Goal: Obtain resource: Download file/media

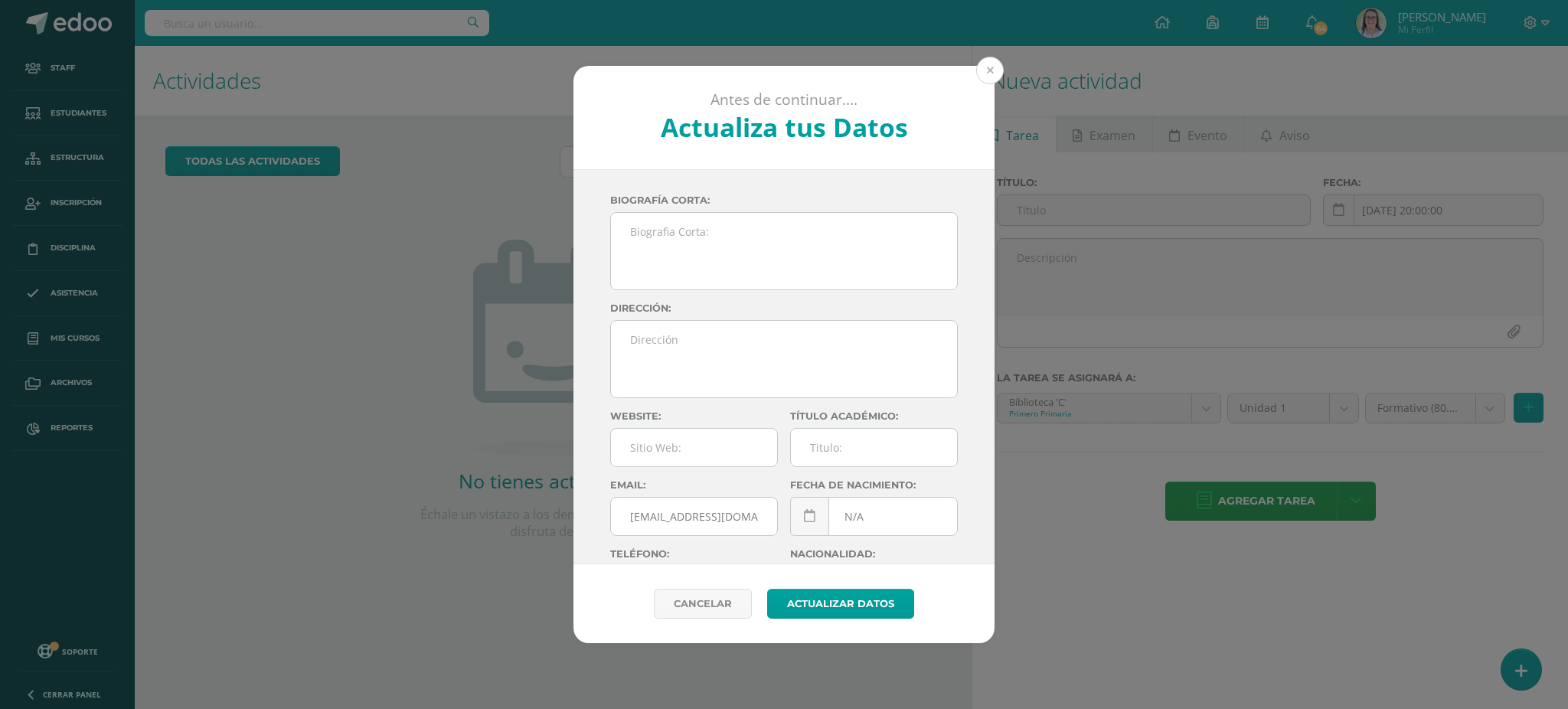
click at [818, 75] on button at bounding box center [990, 70] width 28 height 28
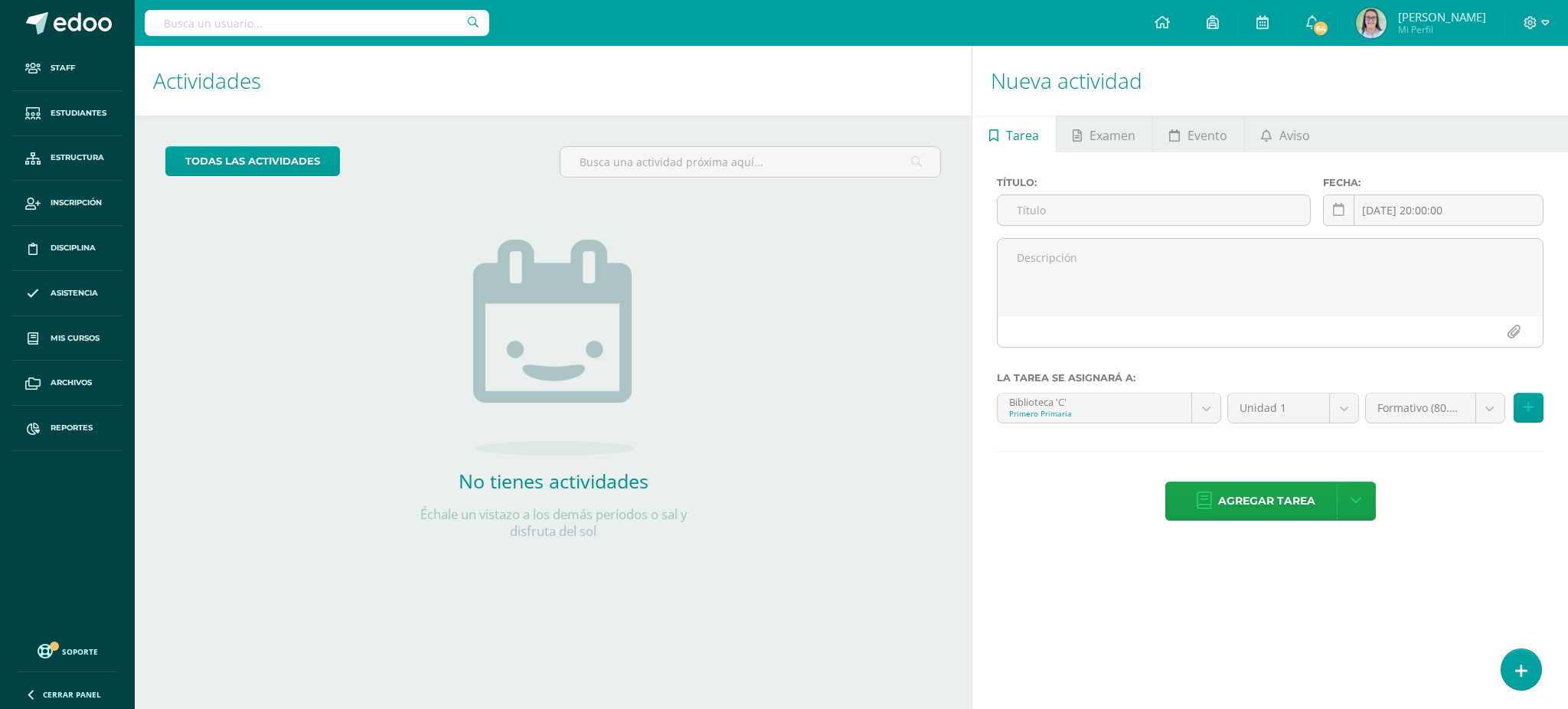
click at [203, 21] on input "text" at bounding box center [317, 23] width 345 height 26
type input "mateo monz"
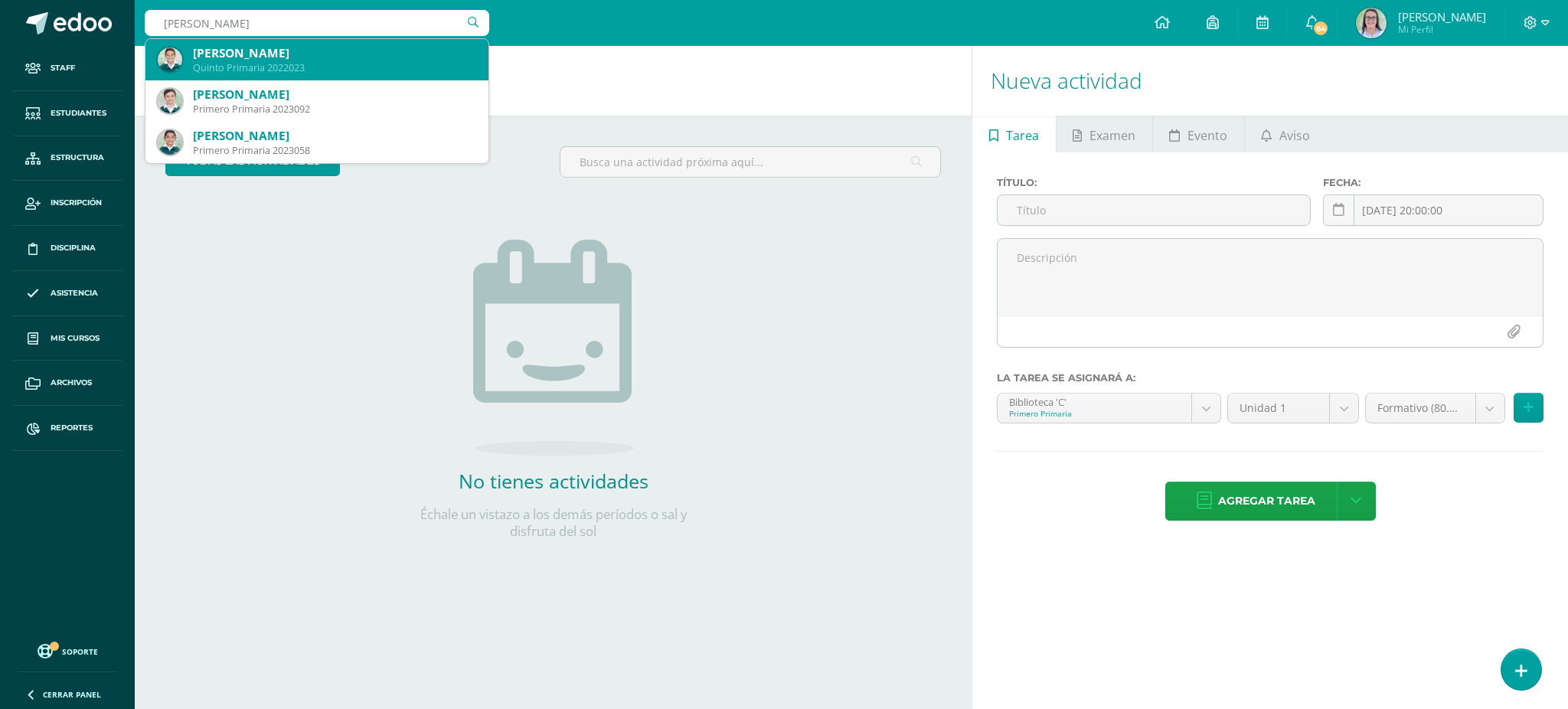
click at [234, 71] on div "Quinto Primaria 2022023" at bounding box center [334, 68] width 283 height 13
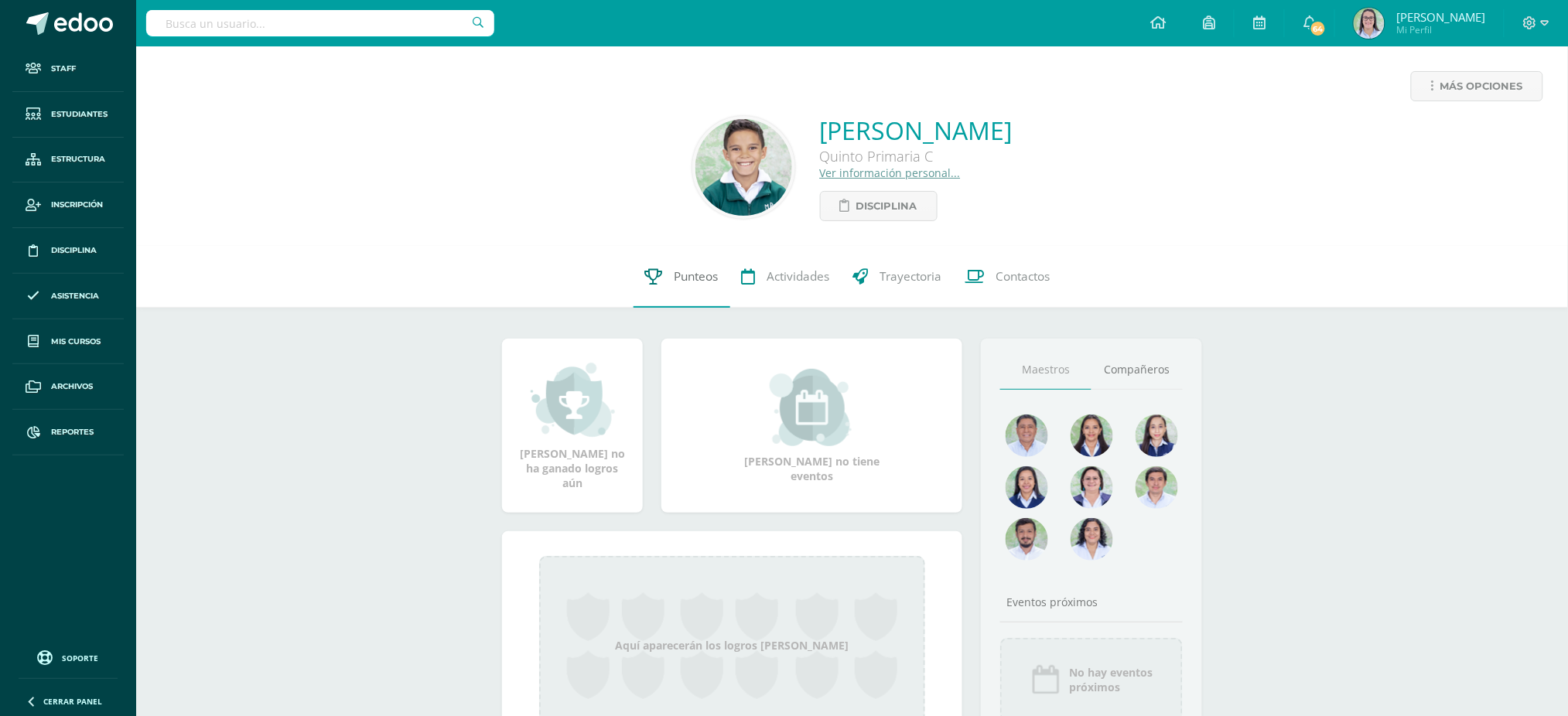
click at [700, 284] on span "Punteos" at bounding box center [697, 277] width 44 height 16
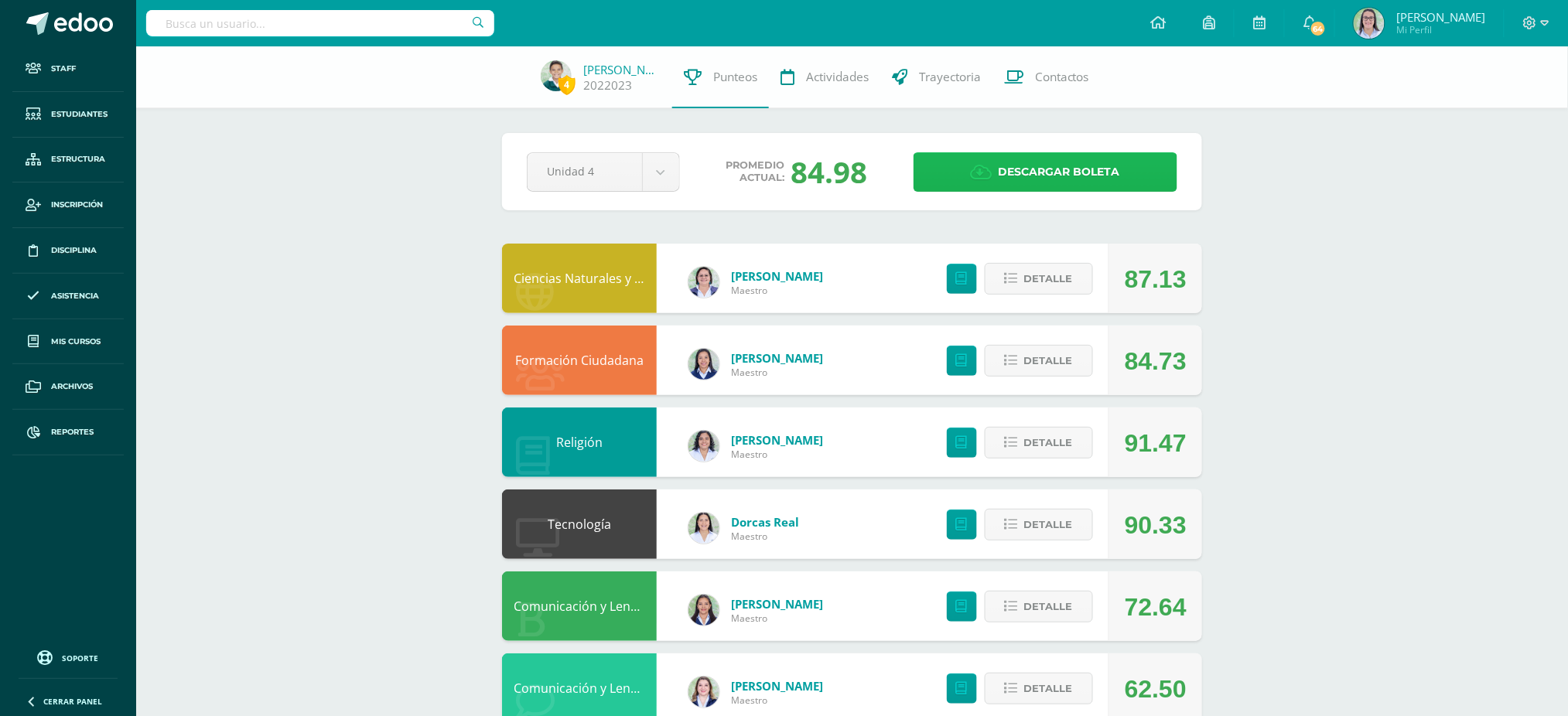
click at [1051, 166] on span "Descargar boleta" at bounding box center [1059, 172] width 121 height 38
click at [265, 19] on input "text" at bounding box center [320, 23] width 348 height 26
type input "tecnologías I curso"
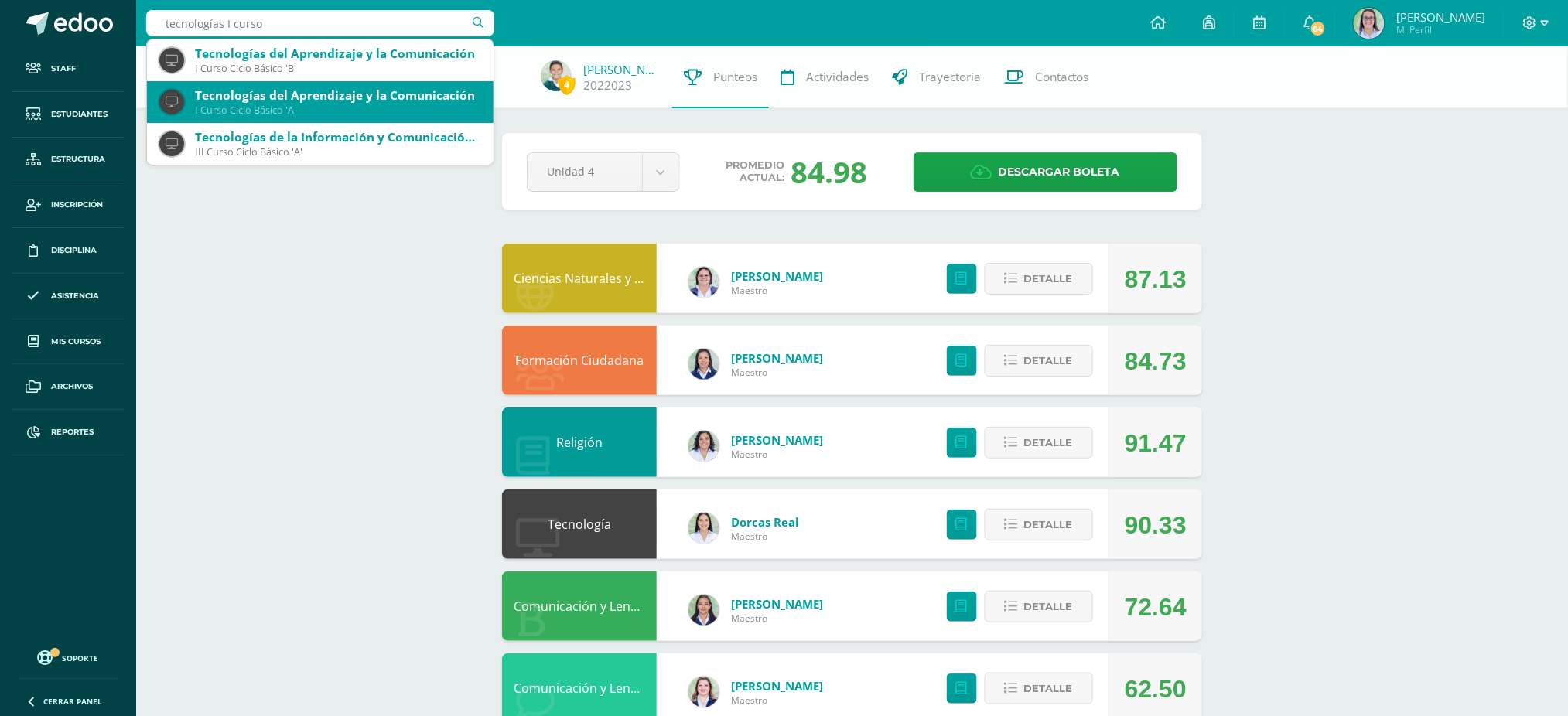
click at [323, 97] on div "Tecnologías del Aprendizaje y la Comunicación" at bounding box center [337, 96] width 286 height 16
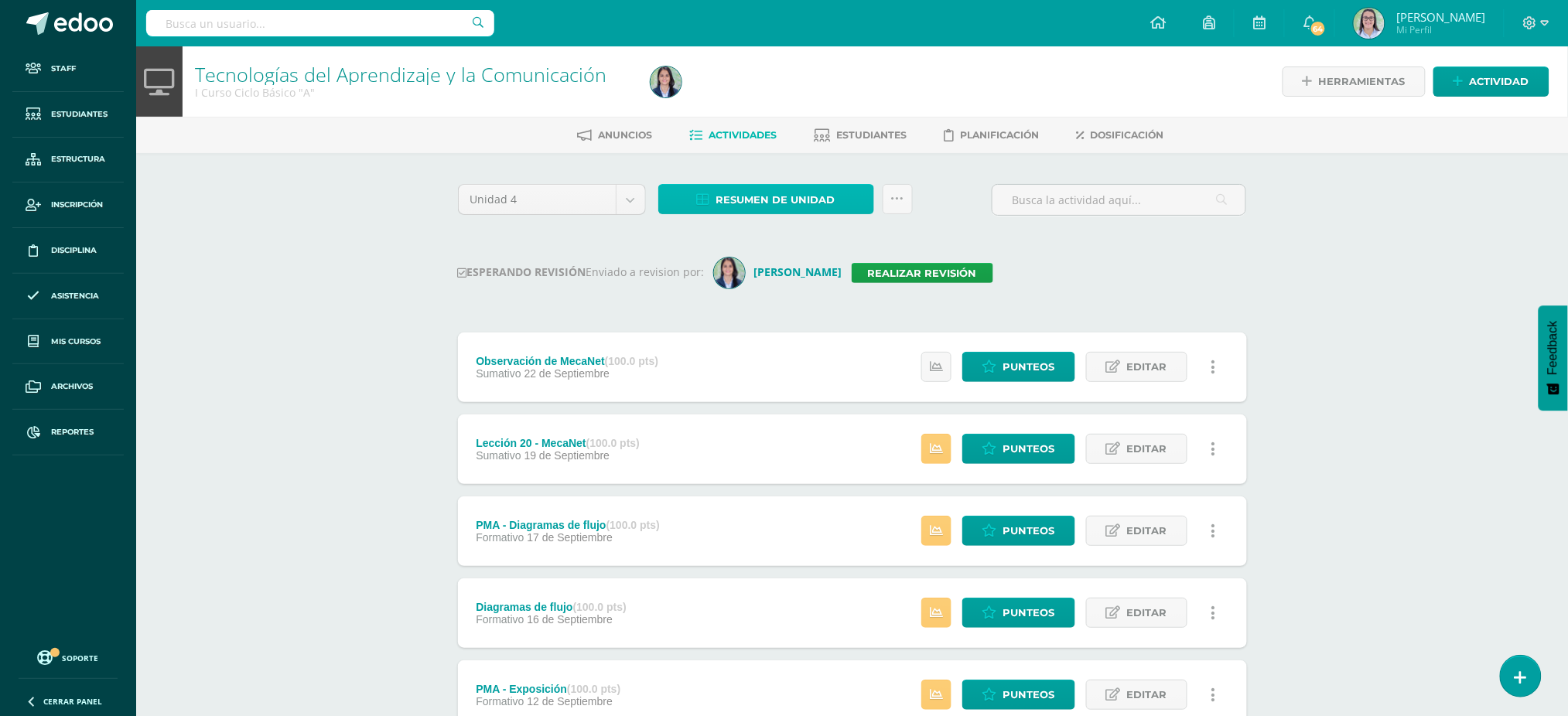
click at [758, 201] on span "Resumen de unidad" at bounding box center [775, 200] width 119 height 29
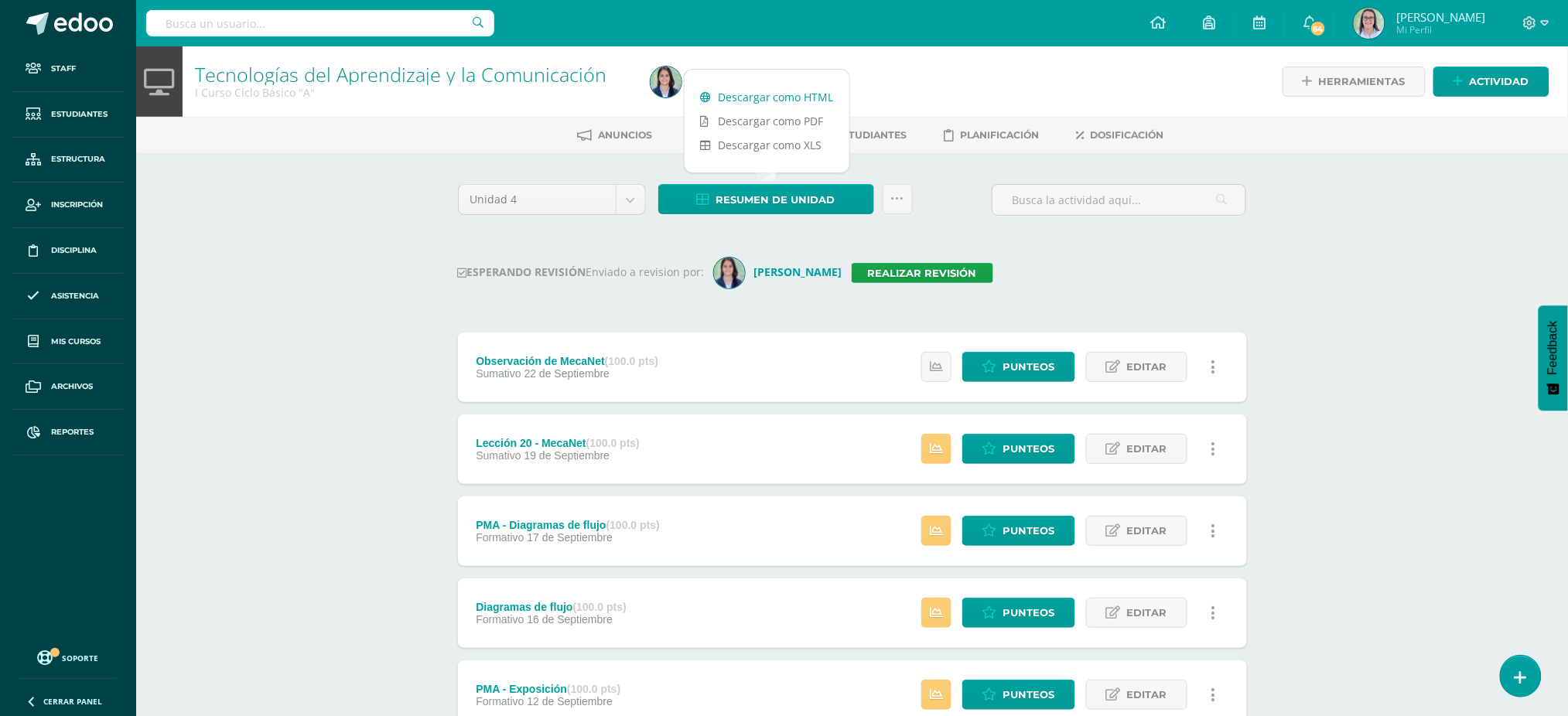
click at [761, 91] on link "Descargar como HTML" at bounding box center [766, 97] width 165 height 24
click at [305, 21] on input "text" at bounding box center [320, 23] width 348 height 26
type input "tecnologías I curso"
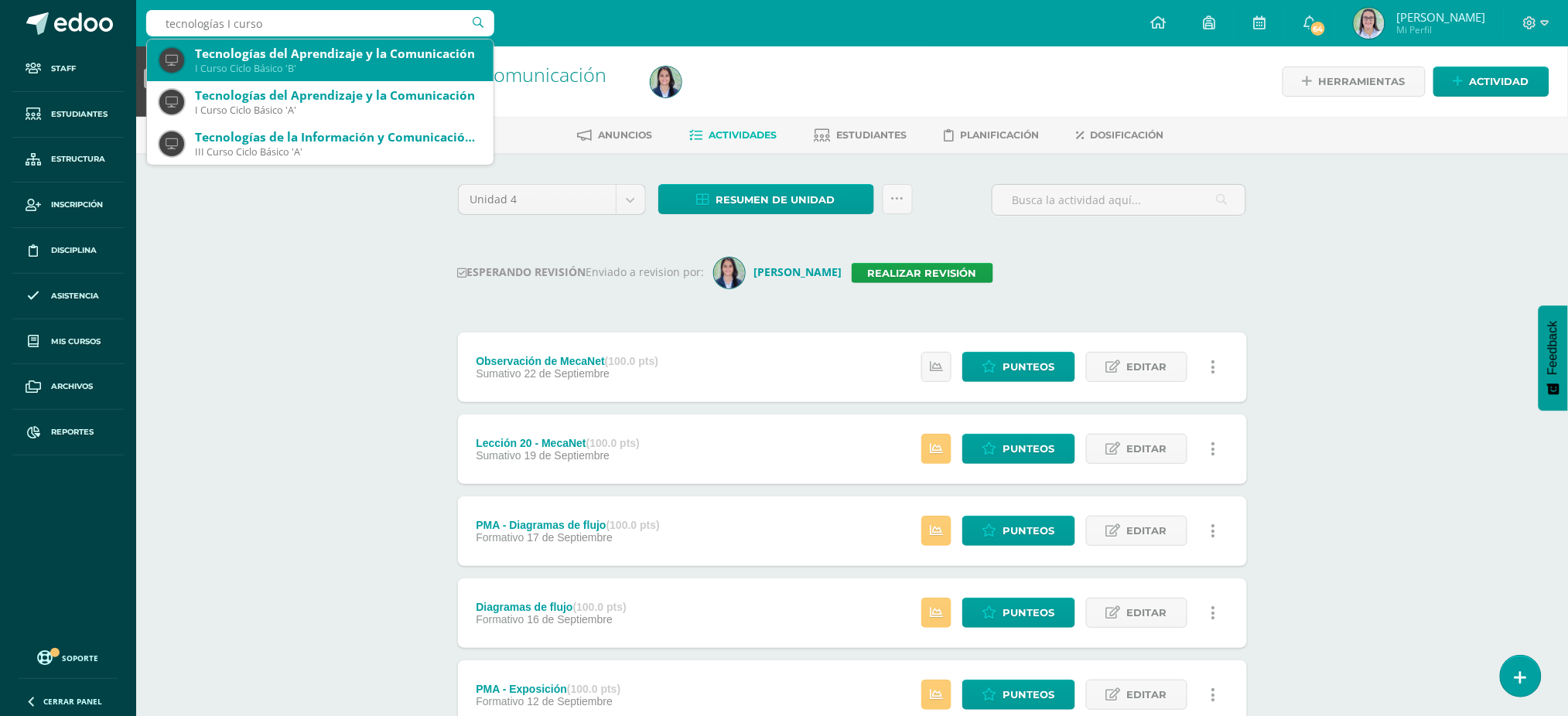
click at [241, 74] on div "Tecnologías del Aprendizaje y la Comunicación I Curso Ciclo Básico 'B'" at bounding box center [320, 60] width 322 height 42
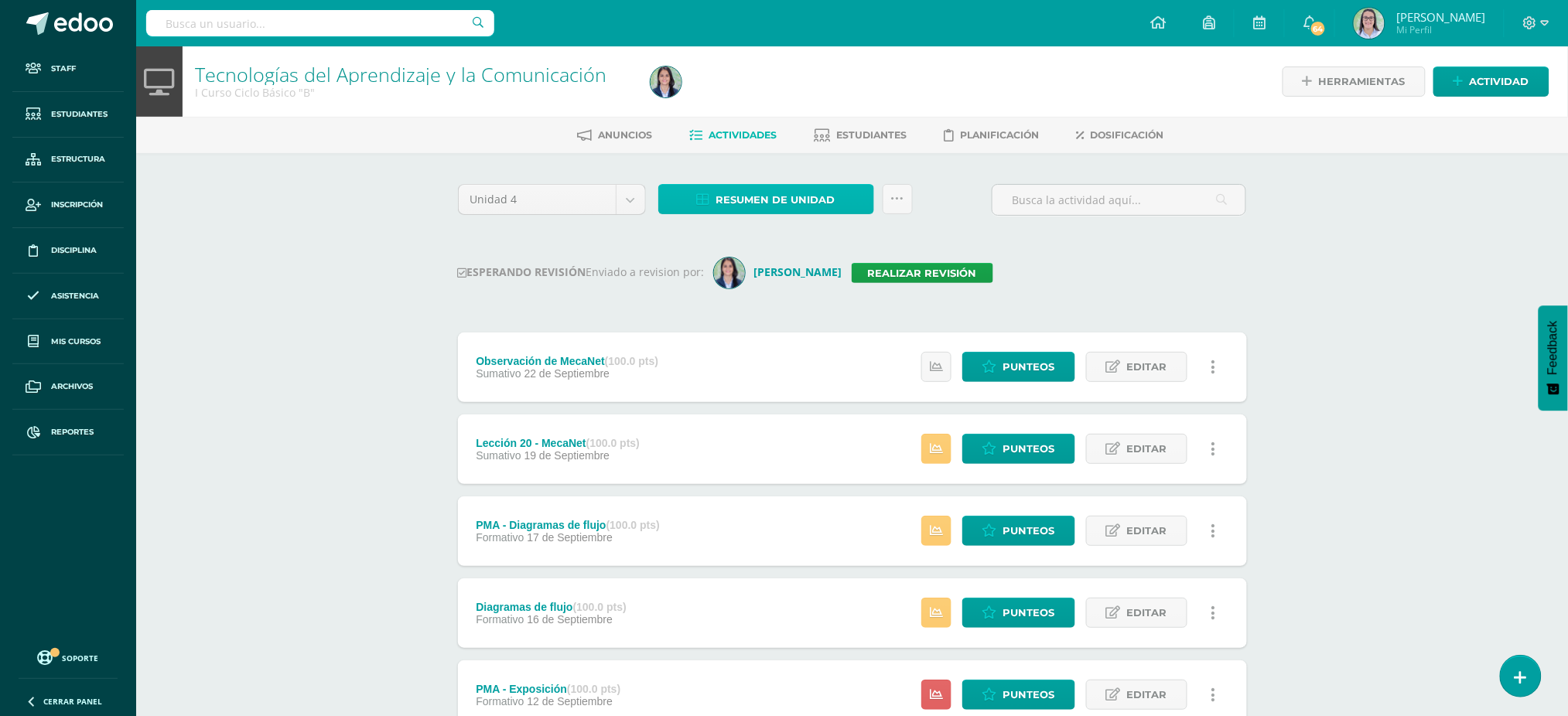
click at [752, 192] on span "Resumen de unidad" at bounding box center [775, 200] width 119 height 29
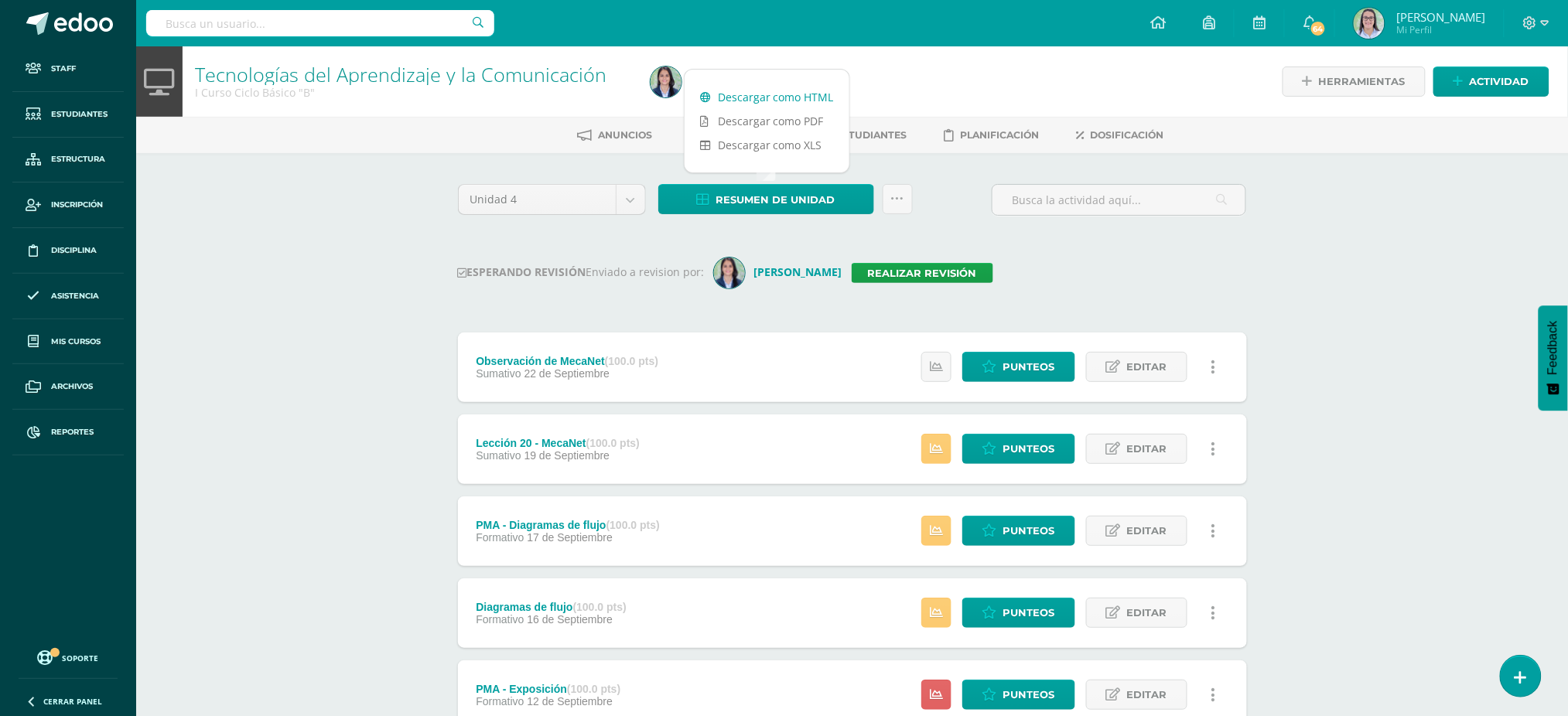
click at [764, 98] on link "Descargar como HTML" at bounding box center [766, 97] width 165 height 24
click at [292, 28] on input "text" at bounding box center [320, 23] width 348 height 26
type input "tecnologías II curso"
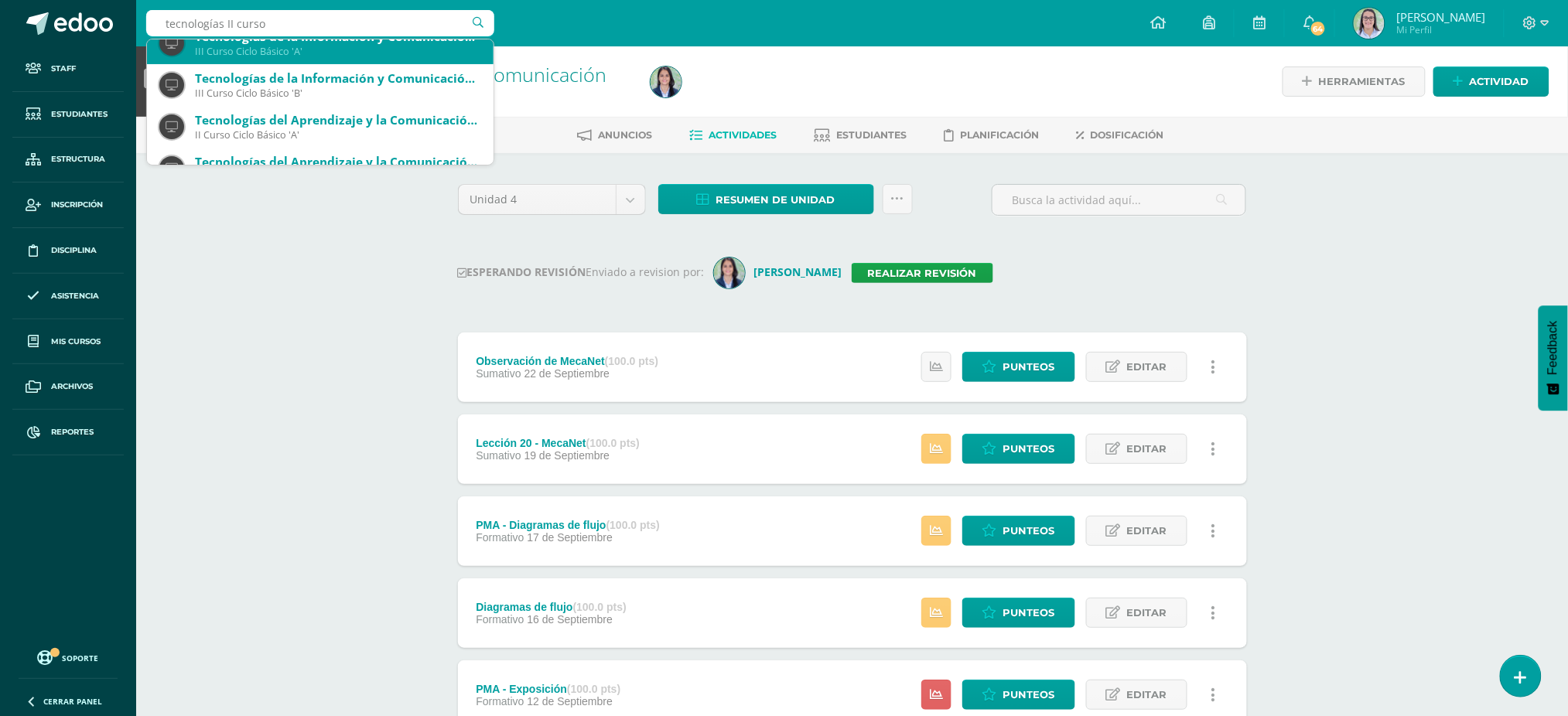
scroll to position [103, 0]
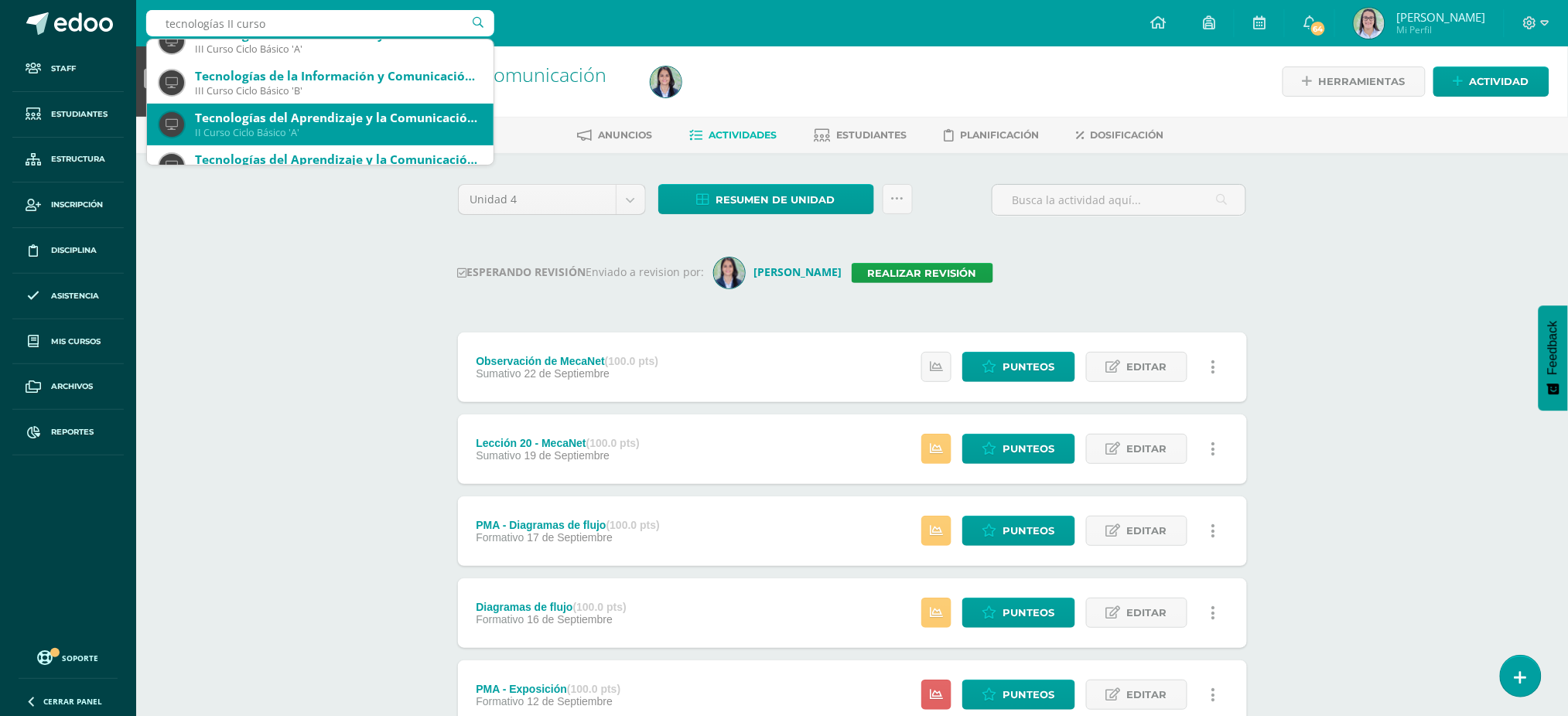
click at [245, 126] on div "II Curso Ciclo Básico 'A'" at bounding box center [337, 133] width 286 height 13
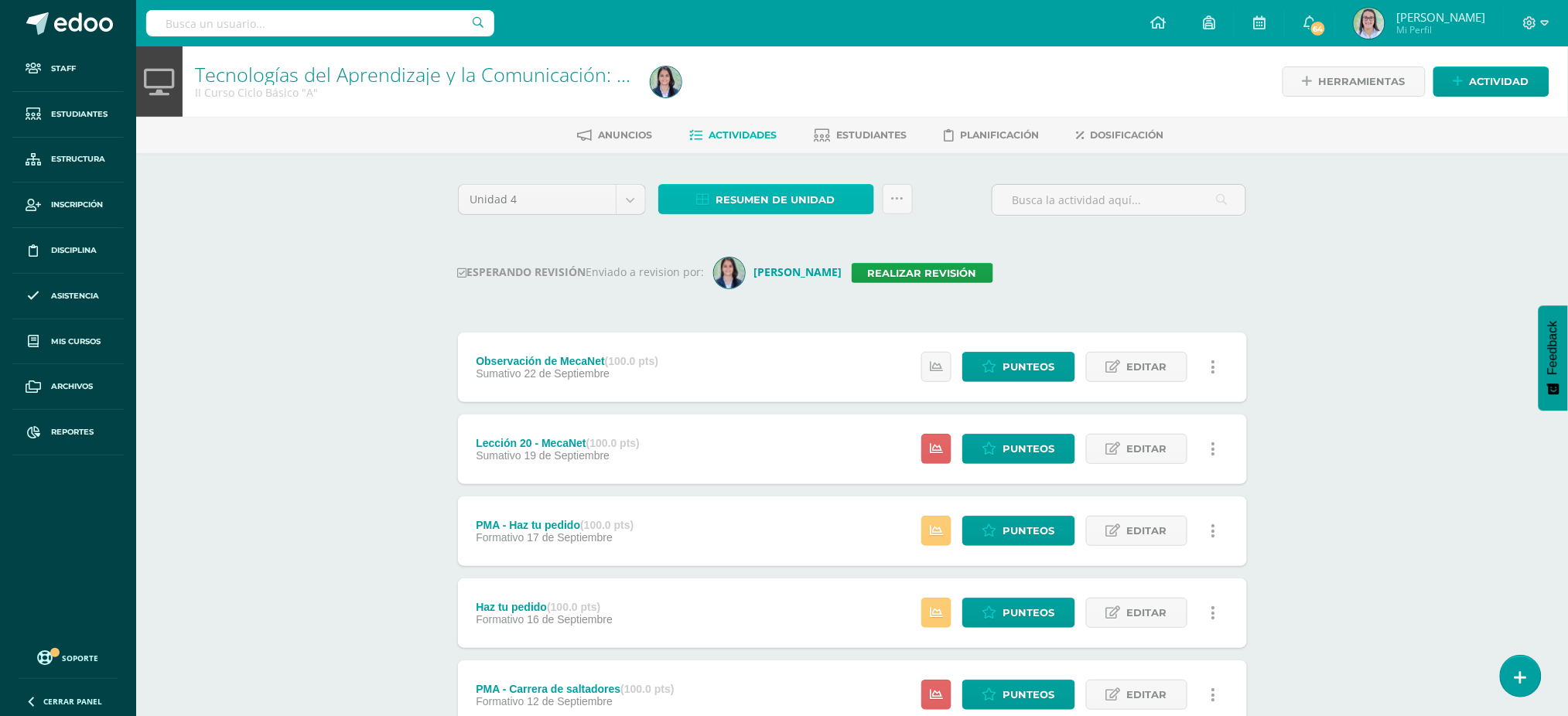
click at [739, 197] on span "Resumen de unidad" at bounding box center [775, 200] width 119 height 29
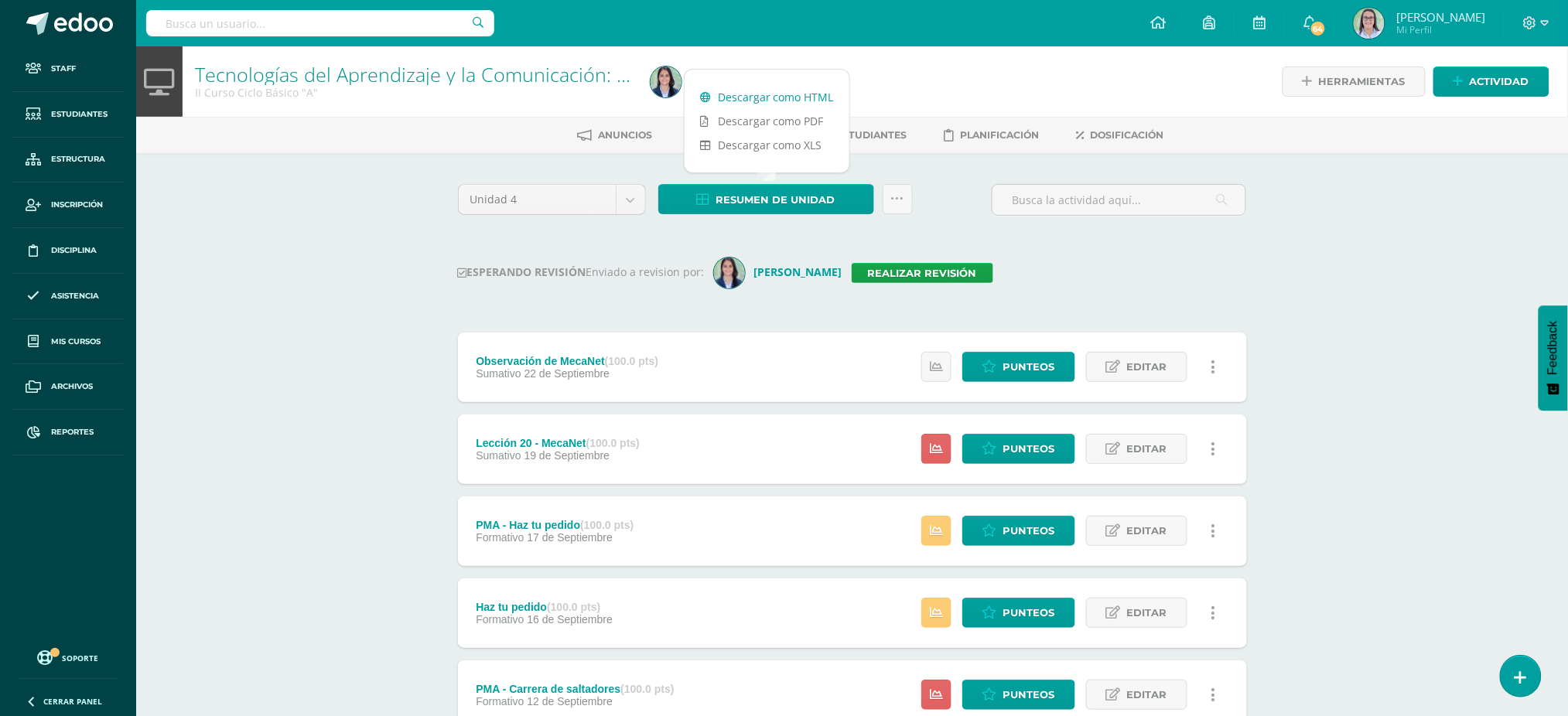
click at [746, 95] on link "Descargar como HTML" at bounding box center [766, 97] width 165 height 24
click at [282, 17] on input "text" at bounding box center [320, 23] width 348 height 26
type input "tecnologías II curso"
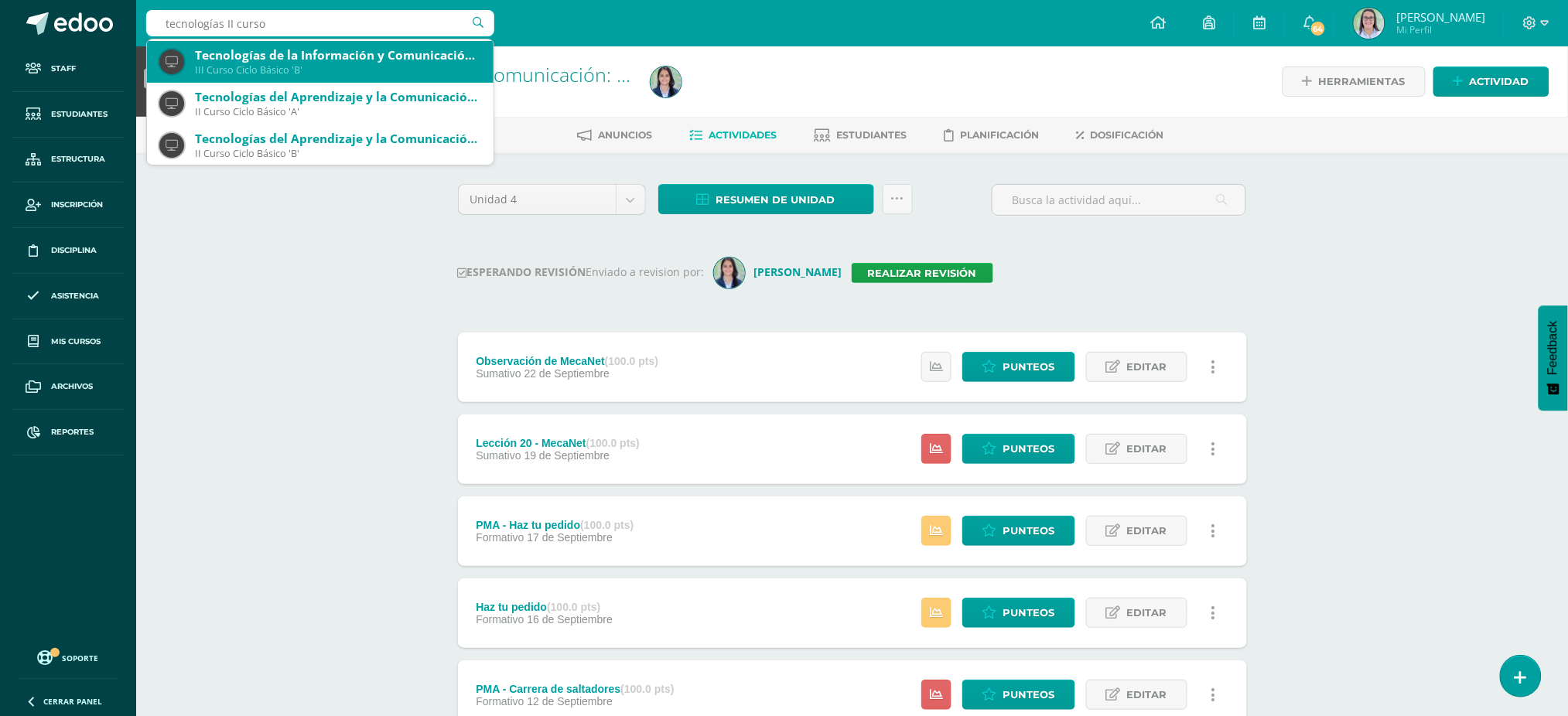
scroll to position [125, 0]
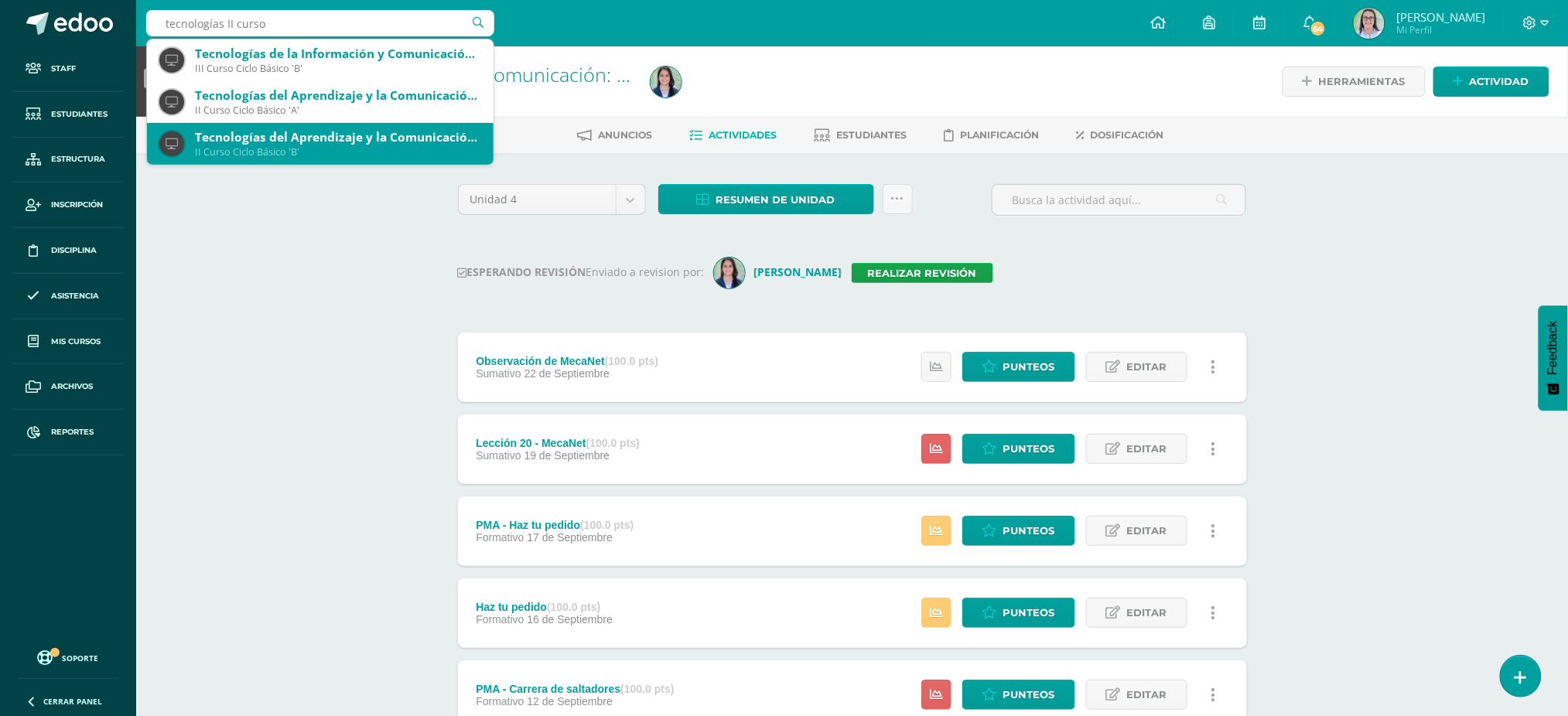
click at [214, 141] on div "Tecnologías del Aprendizaje y la Comunicación: Computación" at bounding box center [337, 137] width 286 height 16
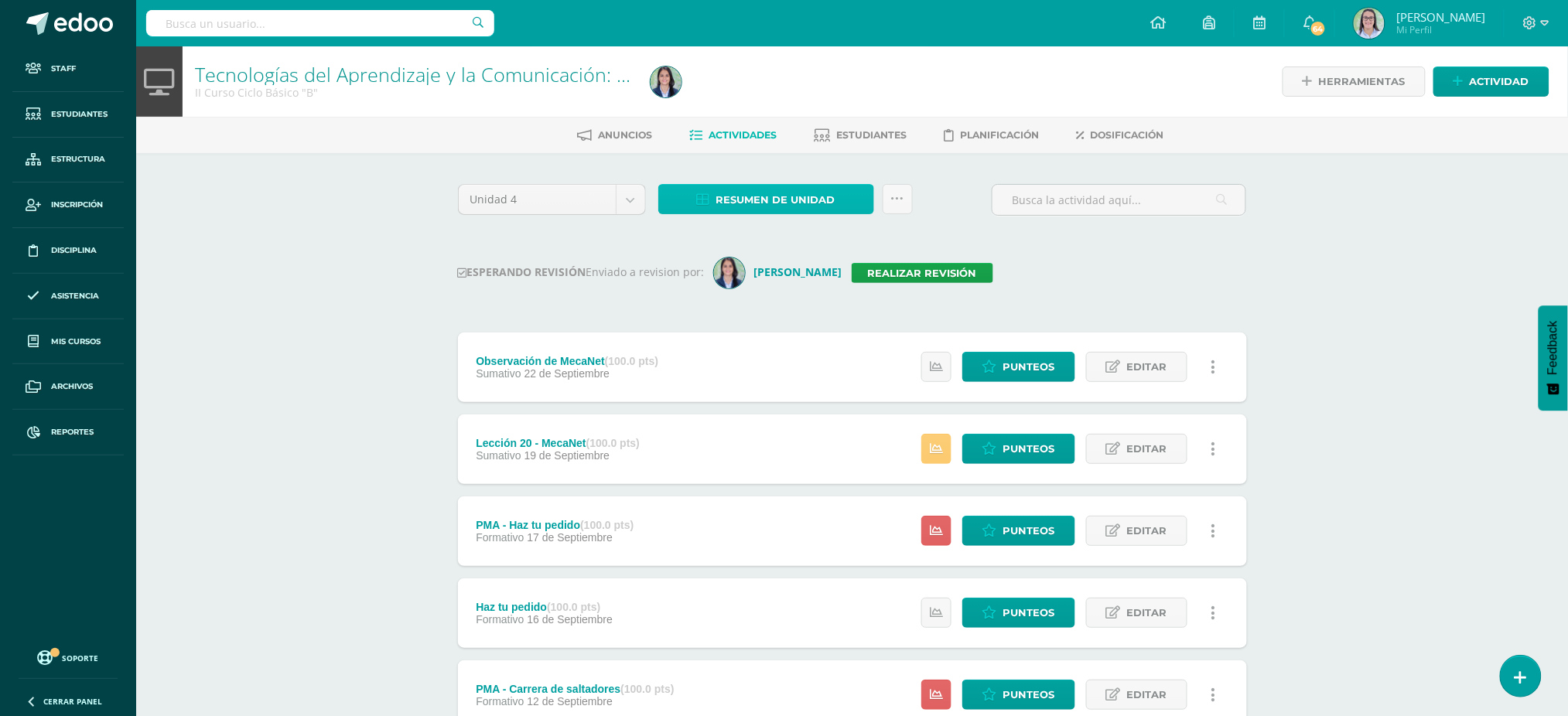
click at [753, 187] on span "Resumen de unidad" at bounding box center [775, 200] width 119 height 29
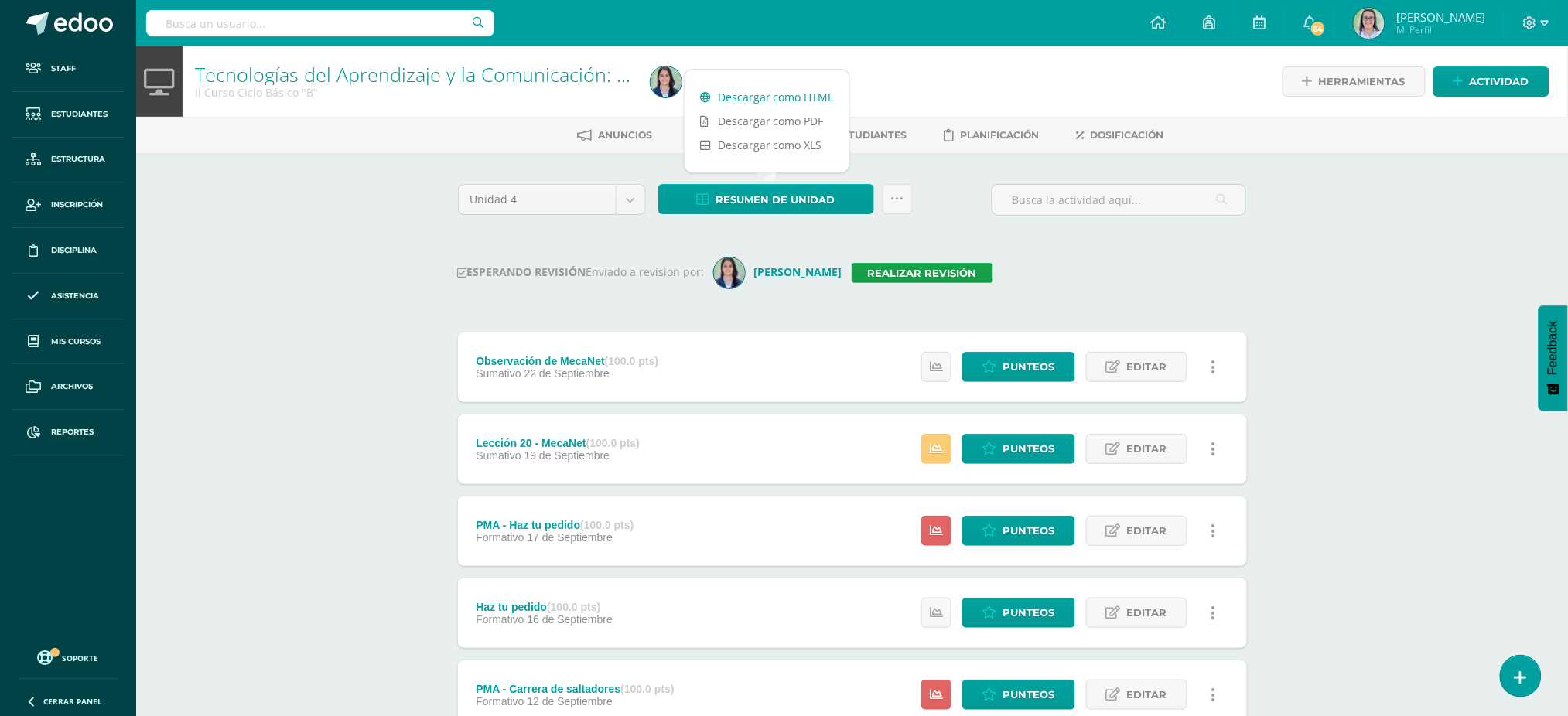
click at [760, 96] on link "Descargar como HTML" at bounding box center [766, 97] width 165 height 24
click at [241, 18] on input "text" at bounding box center [320, 23] width 348 height 26
type input "tecnologías III curso"
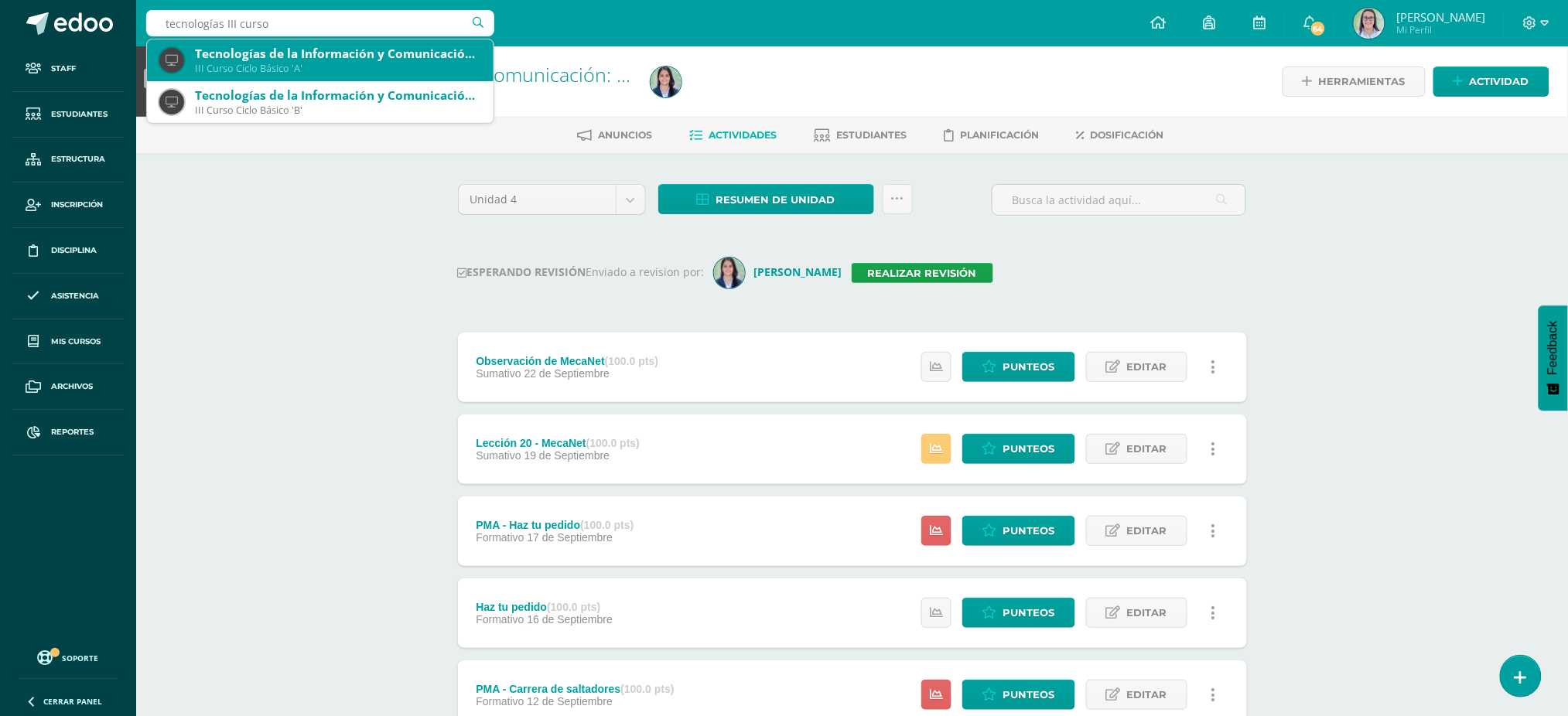
click at [413, 56] on div "Tecnologías de la Información y Comunicación: Computación" at bounding box center [337, 54] width 286 height 16
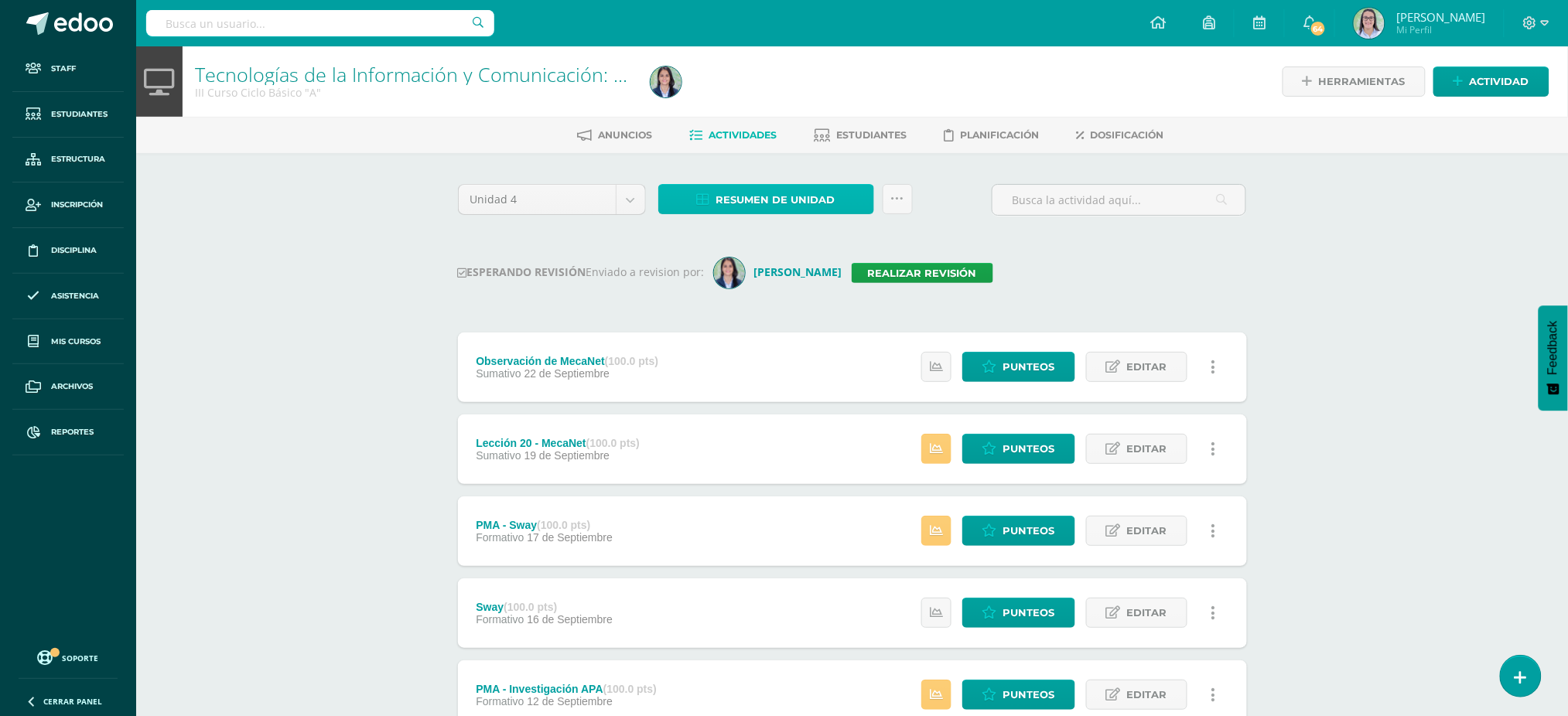
click at [768, 197] on span "Resumen de unidad" at bounding box center [775, 200] width 119 height 29
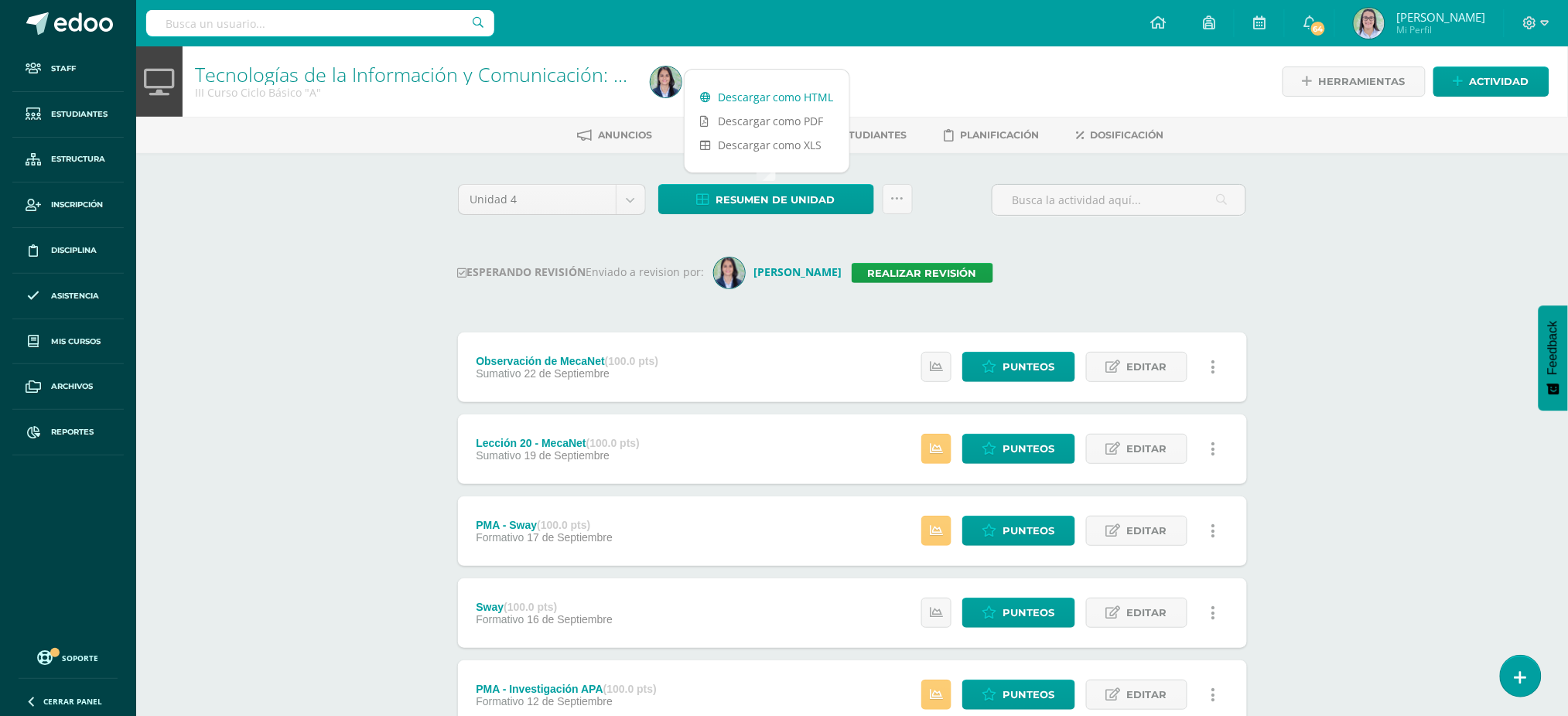
click at [769, 91] on link "Descargar como HTML" at bounding box center [766, 97] width 165 height 24
